Goal: Find specific page/section: Find specific page/section

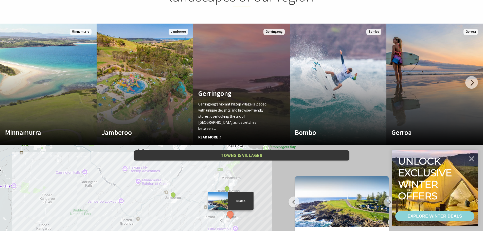
scroll to position [211, 0]
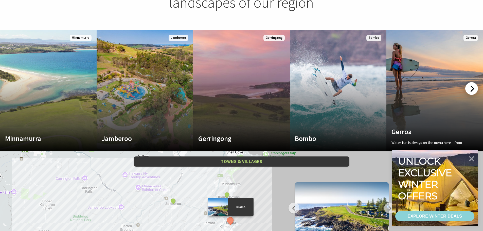
click at [471, 88] on div at bounding box center [471, 88] width 13 height 13
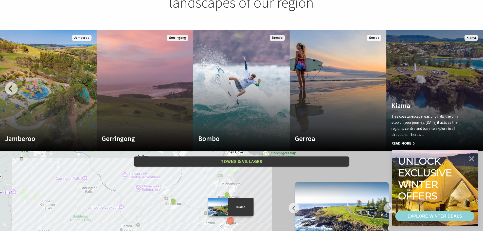
click at [439, 63] on link "Kiama This coastal escape was originally the only stop on your journey. Today i…" at bounding box center [435, 91] width 97 height 122
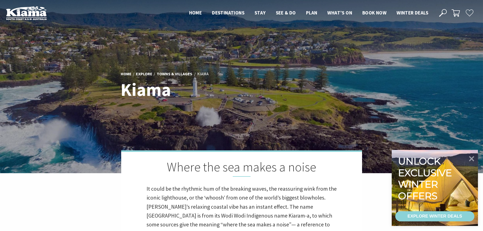
scroll to position [162, 488]
click at [444, 12] on icon at bounding box center [443, 13] width 8 height 8
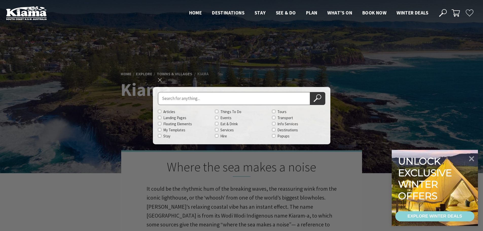
click at [194, 100] on input "Search for" at bounding box center [234, 98] width 152 height 13
type input "Love's Bay"
click at [310, 92] on button "Search Now" at bounding box center [317, 98] width 15 height 13
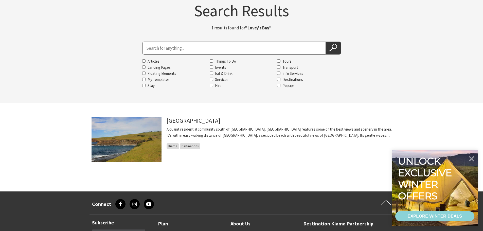
scroll to position [42, 0]
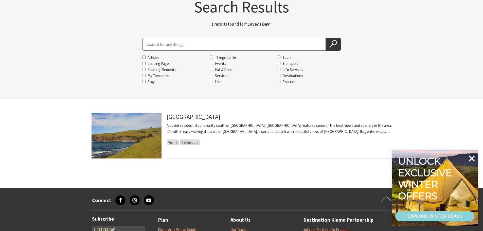
click at [471, 158] on icon at bounding box center [472, 158] width 6 height 6
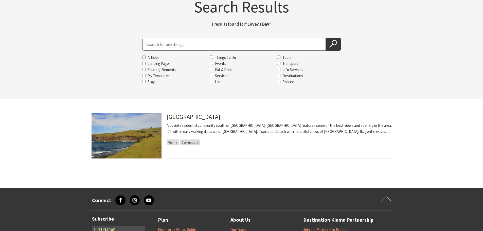
click at [125, 131] on img at bounding box center [127, 136] width 70 height 46
